Goal: Navigation & Orientation: Find specific page/section

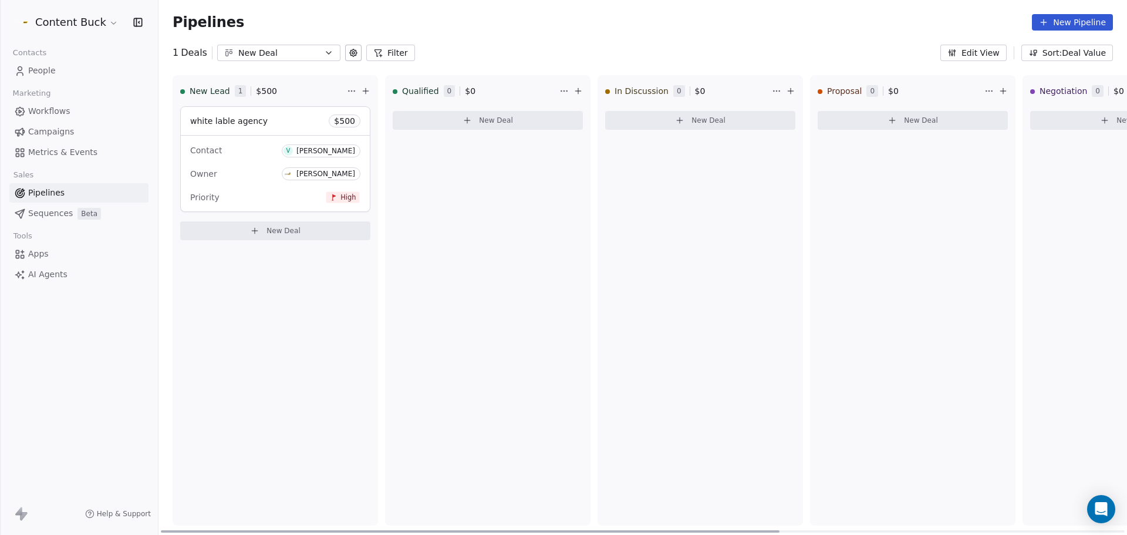
click at [261, 166] on div "Owner [PERSON_NAME]" at bounding box center [275, 173] width 170 height 19
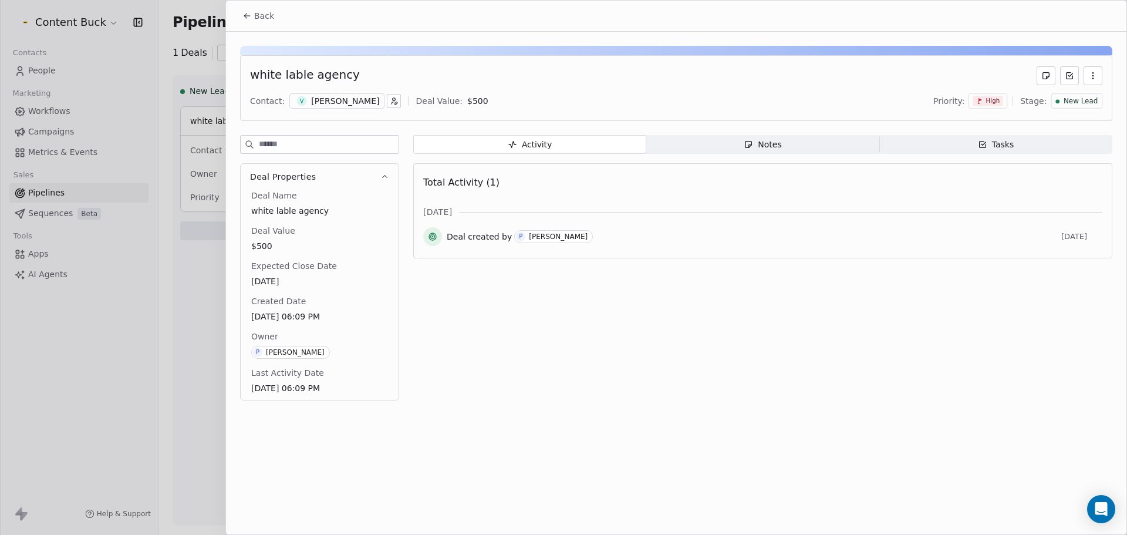
click at [1092, 75] on icon "button" at bounding box center [1092, 75] width 1 height 1
click at [972, 64] on div "white lable agency Contact: V [PERSON_NAME] Deal Value: $ 500 Priority: High St…" at bounding box center [676, 88] width 872 height 66
click at [864, 150] on span "Notes Notes" at bounding box center [762, 144] width 233 height 19
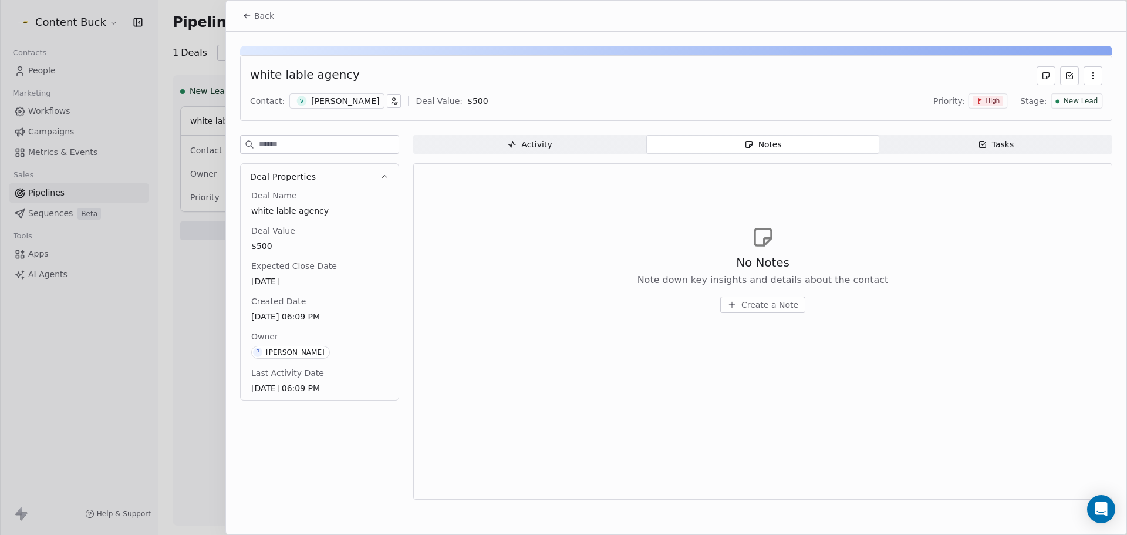
click at [931, 144] on span "Tasks Tasks" at bounding box center [995, 144] width 233 height 19
click at [240, 15] on button "Back" at bounding box center [258, 15] width 46 height 21
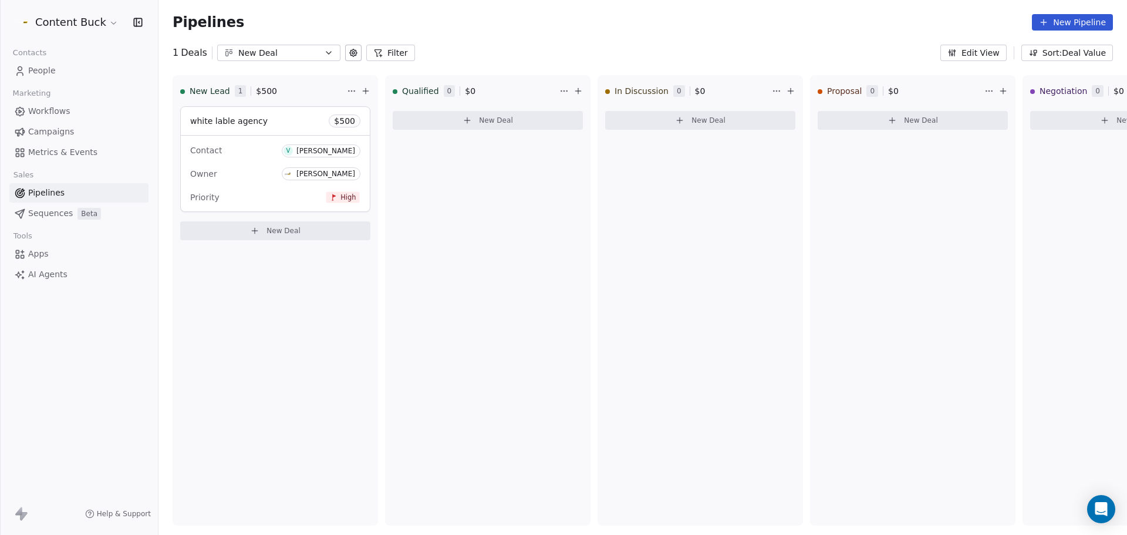
click at [57, 213] on span "Sequences" at bounding box center [50, 213] width 45 height 12
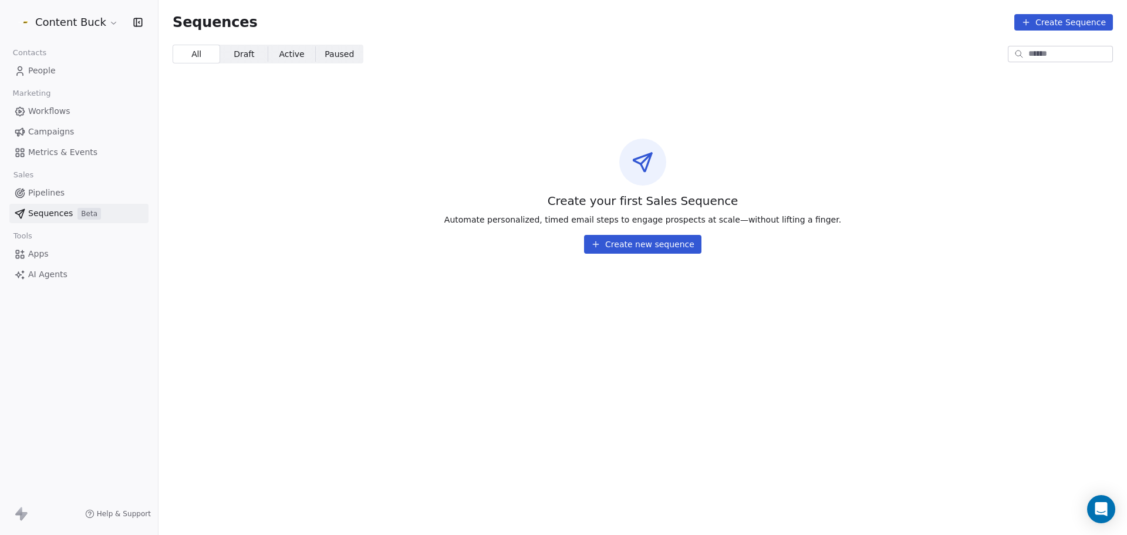
click at [57, 192] on span "Pipelines" at bounding box center [46, 193] width 36 height 12
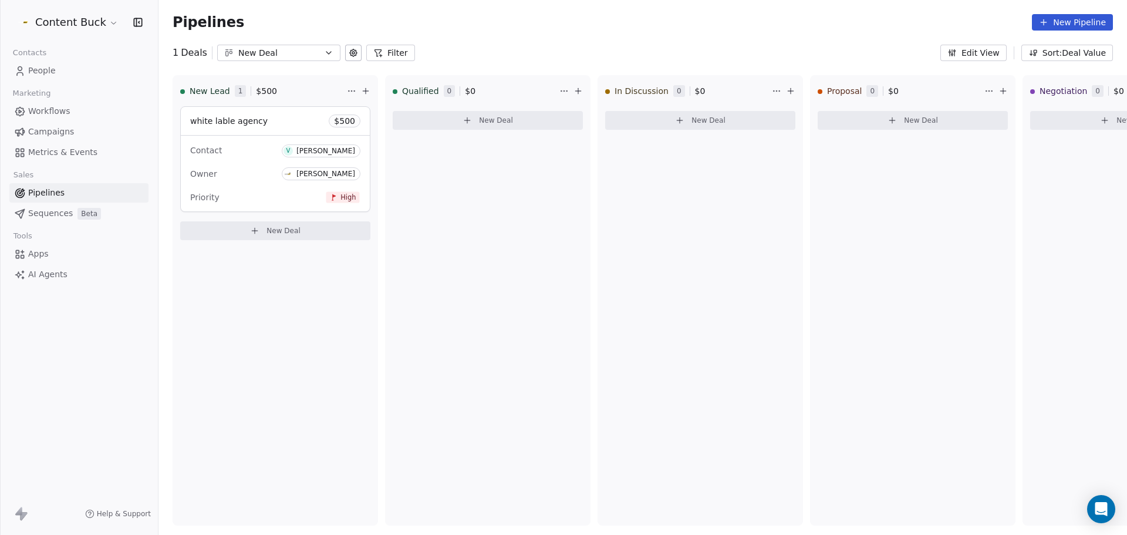
click at [55, 252] on link "Apps" at bounding box center [78, 253] width 139 height 19
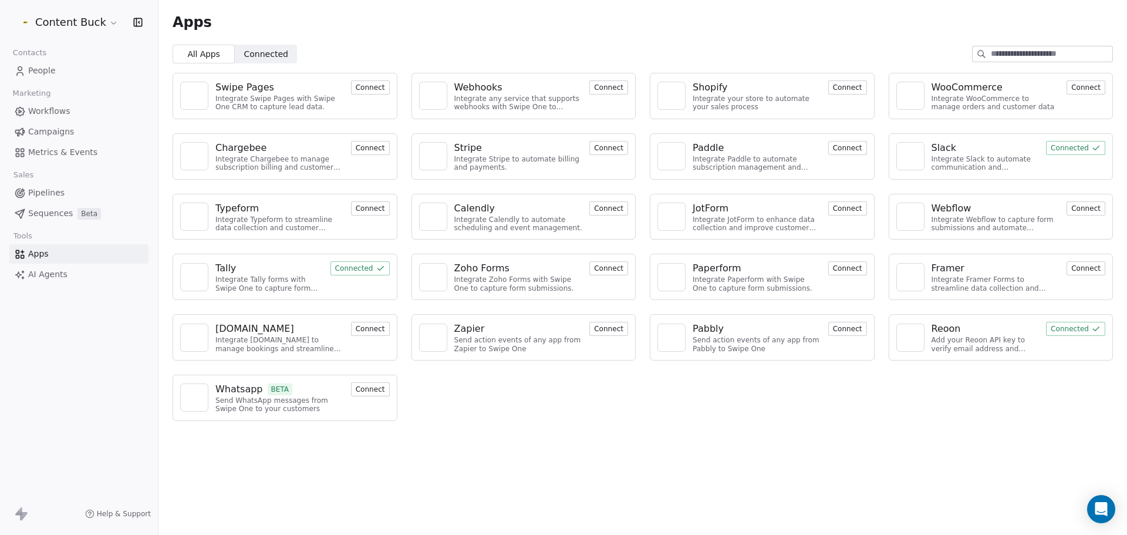
click at [52, 272] on span "AI Agents" at bounding box center [47, 274] width 39 height 12
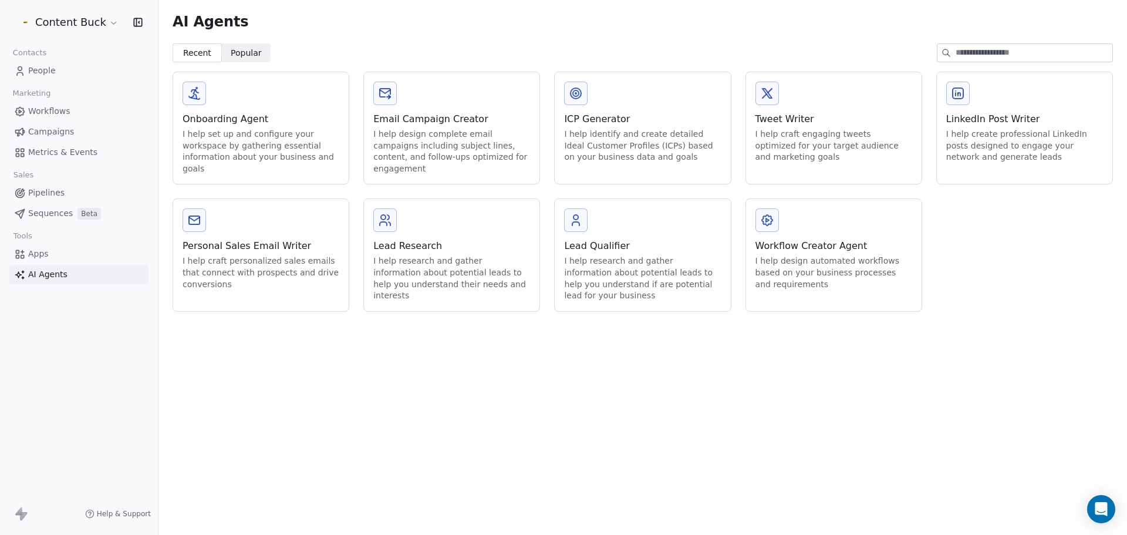
click at [48, 75] on span "People" at bounding box center [42, 71] width 28 height 12
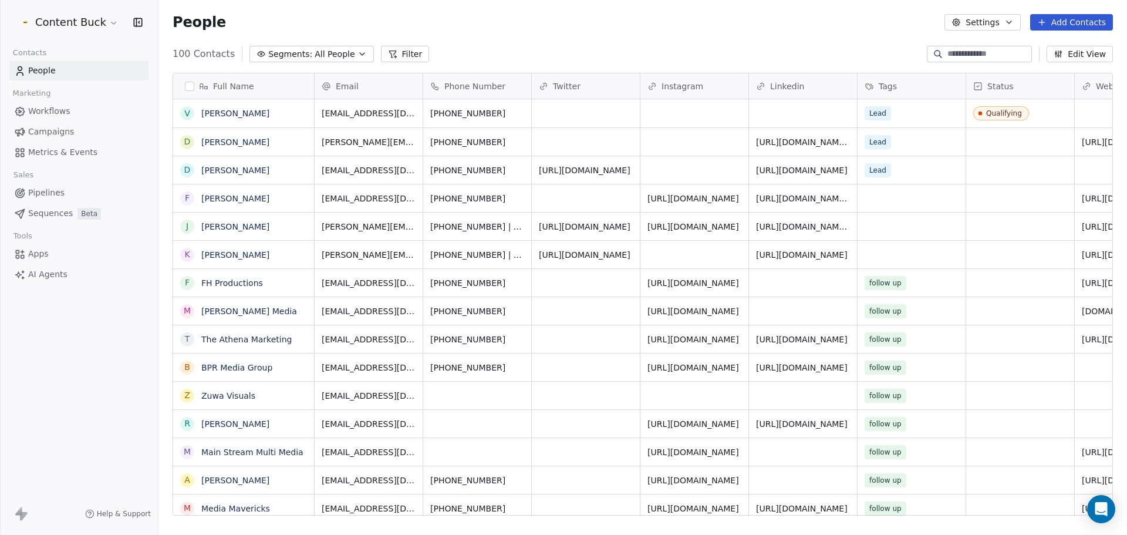
scroll to position [461, 959]
click at [131, 21] on button "button" at bounding box center [135, 22] width 16 height 12
